Goal: Information Seeking & Learning: Learn about a topic

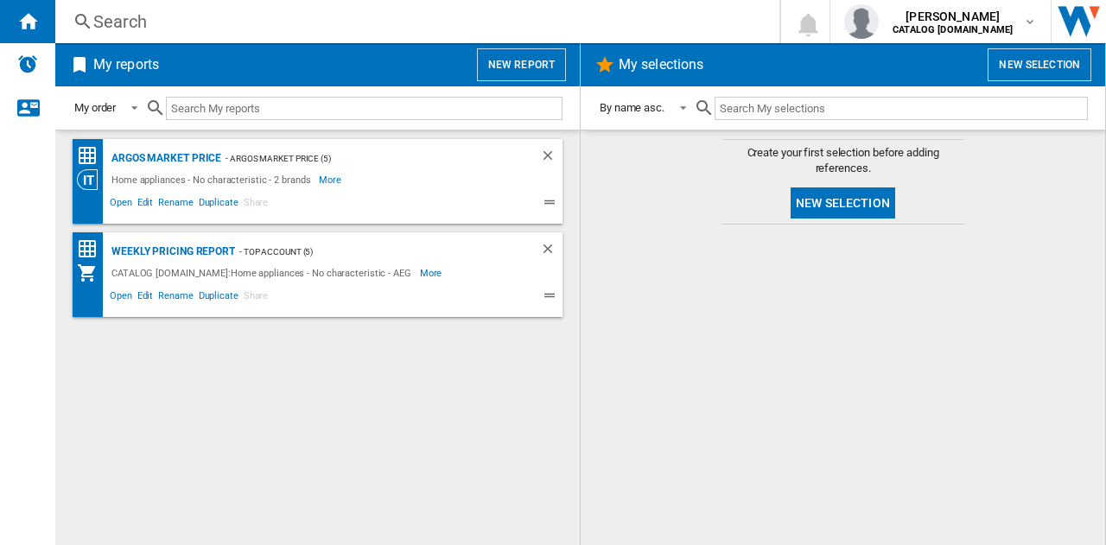
click at [197, 12] on div "Search" at bounding box center [413, 22] width 641 height 24
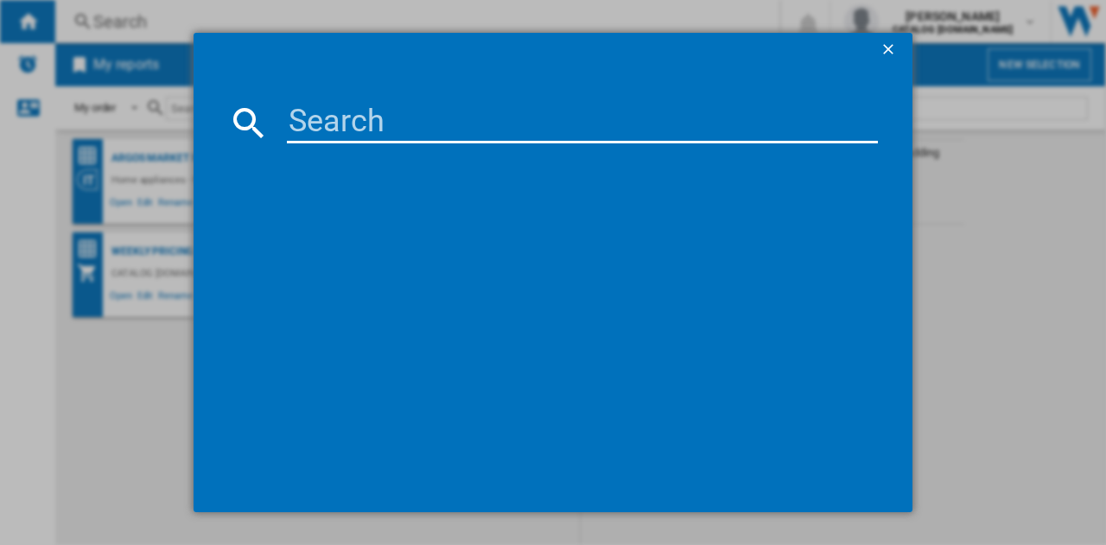
click at [403, 106] on input at bounding box center [582, 122] width 591 height 41
type input "lfr51144b"
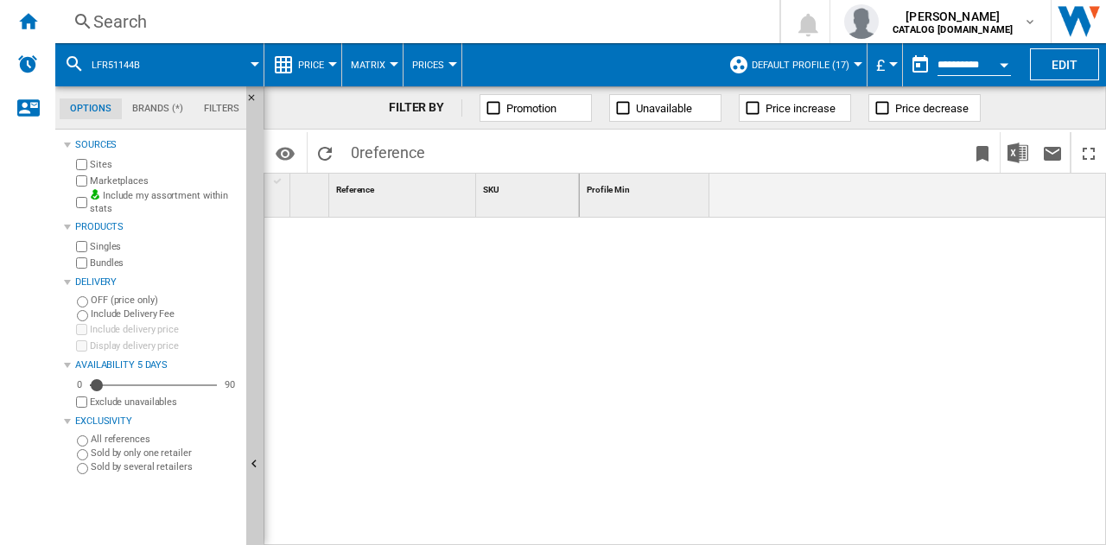
click at [220, 25] on div "Search" at bounding box center [413, 22] width 641 height 24
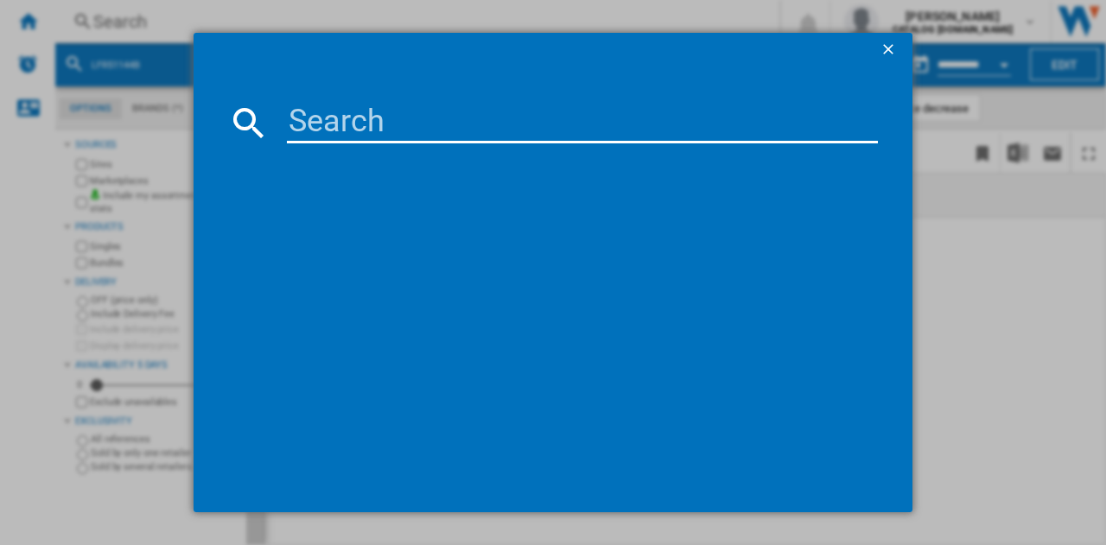
click at [353, 125] on input at bounding box center [582, 122] width 591 height 41
type input "lfr61144"
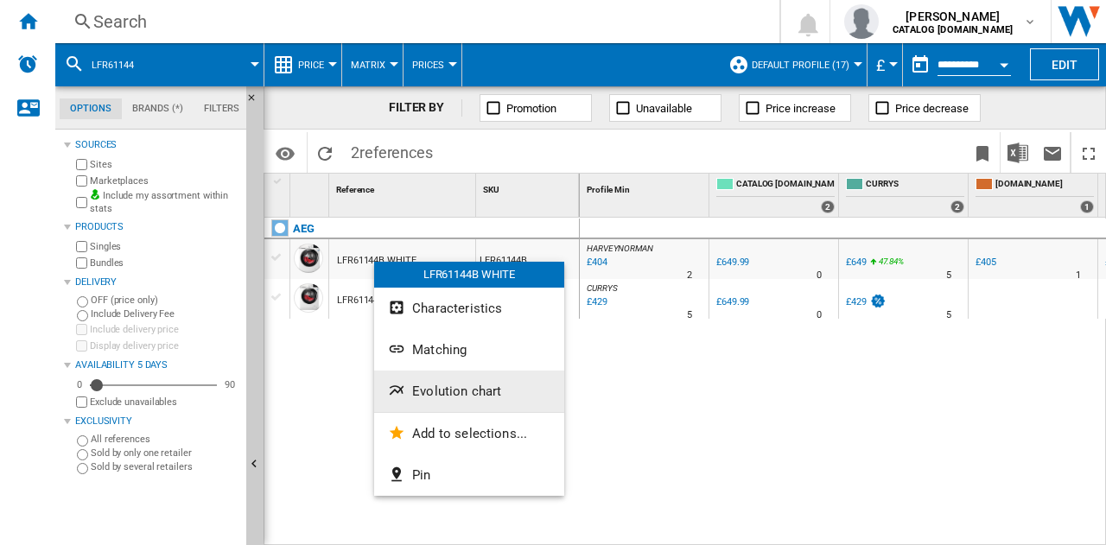
click at [430, 386] on span "Evolution chart" at bounding box center [456, 392] width 89 height 16
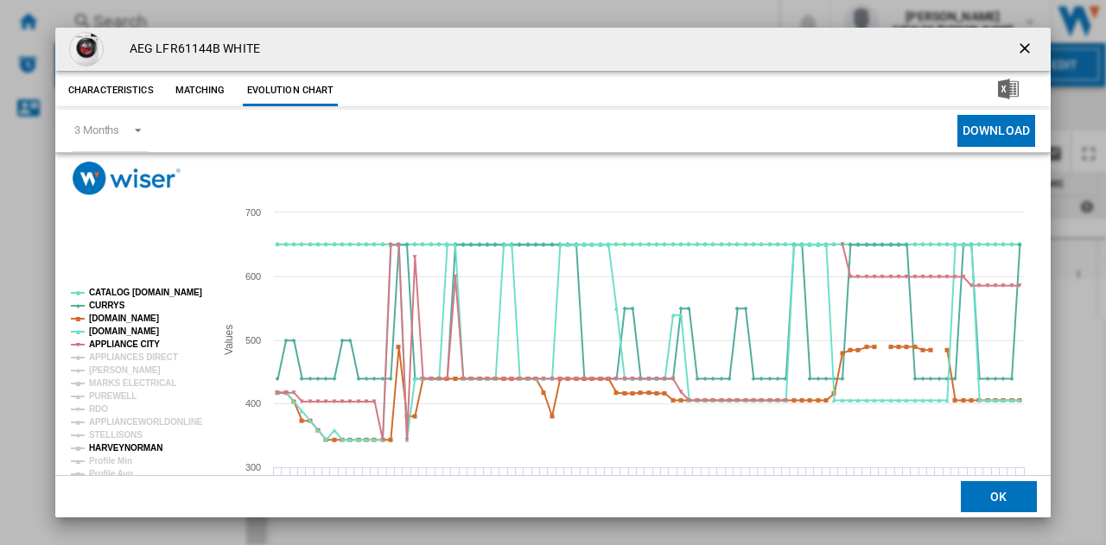
click at [120, 445] on tspan "HARVEYNORMAN" at bounding box center [125, 448] width 73 height 10
